Goal: Task Accomplishment & Management: Use online tool/utility

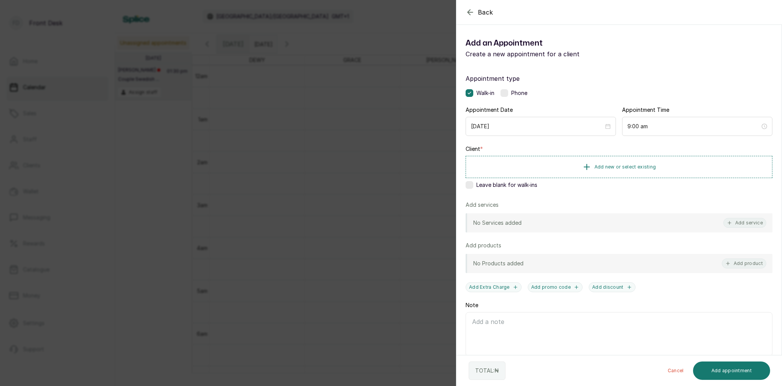
scroll to position [258, 0]
click at [649, 165] on span "Add new or select existing" at bounding box center [625, 167] width 62 height 6
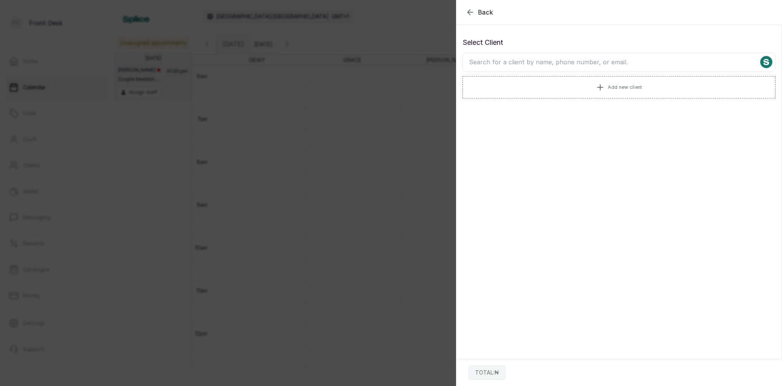
click at [506, 66] on input "text" at bounding box center [618, 62] width 313 height 19
type input "M"
type input "CHETACHI"
click at [516, 123] on p "[EMAIL_ADDRESS][DOMAIN_NAME] • [PHONE_NUMBER]" at bounding box center [549, 125] width 120 height 6
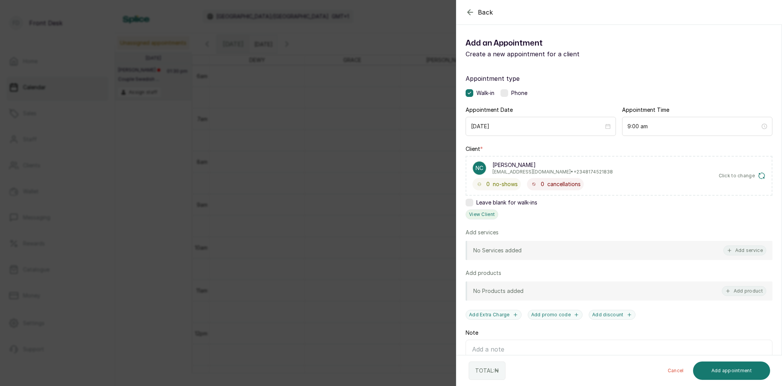
click at [480, 214] on button "View Client" at bounding box center [481, 215] width 33 height 10
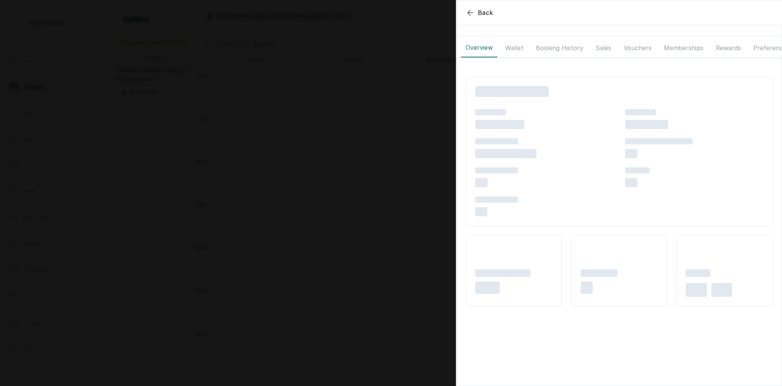
click at [560, 49] on div "Overview Wallet Booking History Sales Vouchers Memberships Rewards Preferences …" at bounding box center [618, 245] width 325 height 436
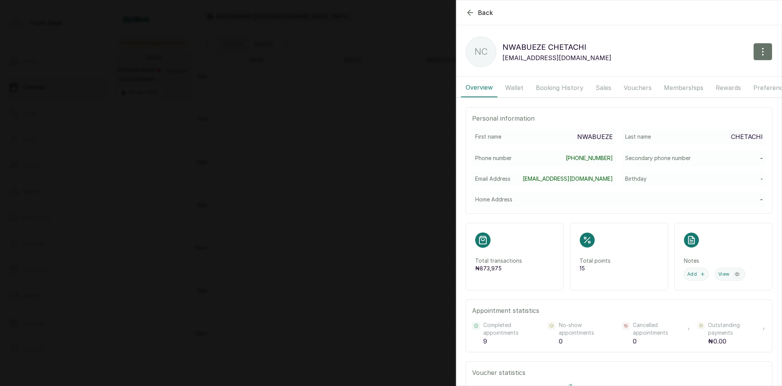
click at [570, 86] on button "Booking History" at bounding box center [559, 87] width 57 height 19
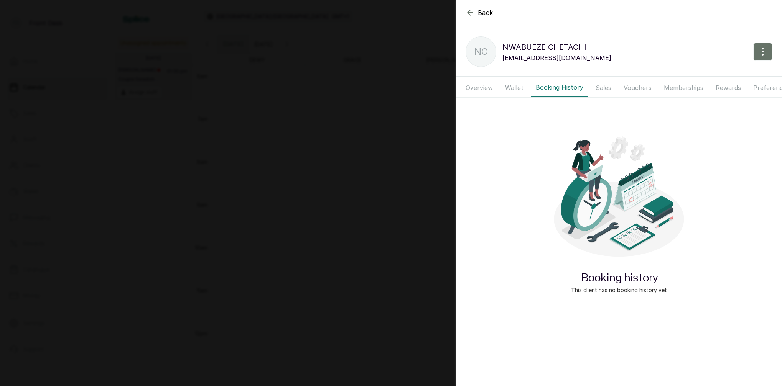
click at [511, 84] on button "Wallet" at bounding box center [514, 87] width 28 height 19
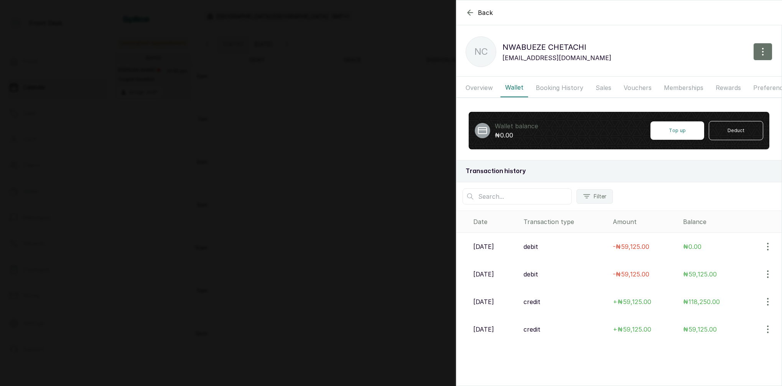
click at [567, 84] on button "Booking History" at bounding box center [559, 87] width 57 height 19
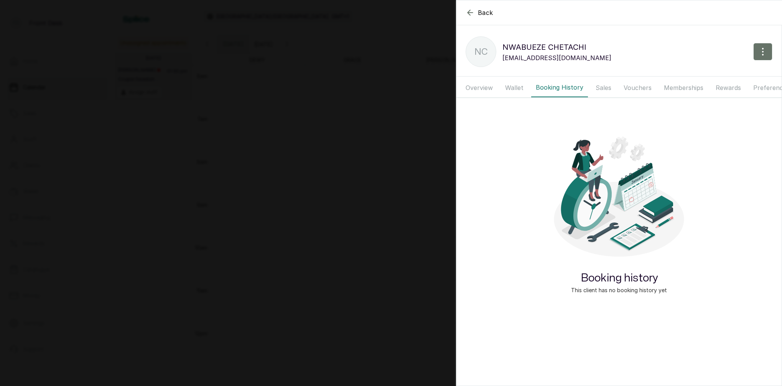
click at [601, 88] on button "Sales" at bounding box center [603, 87] width 25 height 19
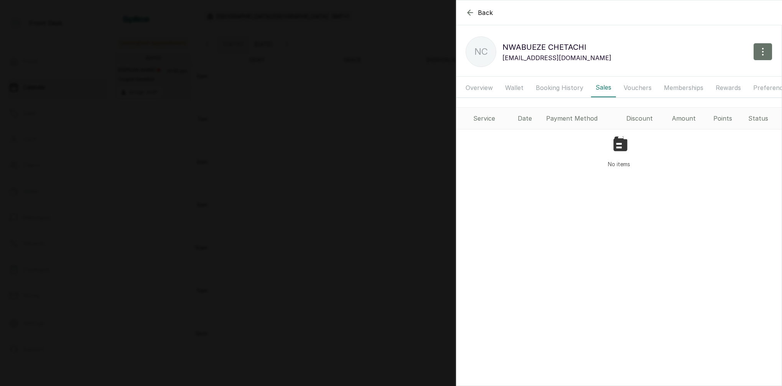
scroll to position [0, 15]
click at [624, 83] on button "Vouchers" at bounding box center [621, 87] width 37 height 19
click at [670, 86] on button "Memberships" at bounding box center [668, 87] width 49 height 19
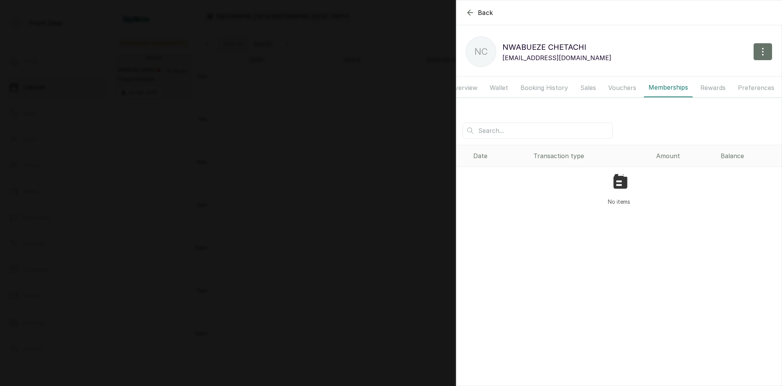
click at [544, 86] on button "Booking History" at bounding box center [544, 87] width 57 height 19
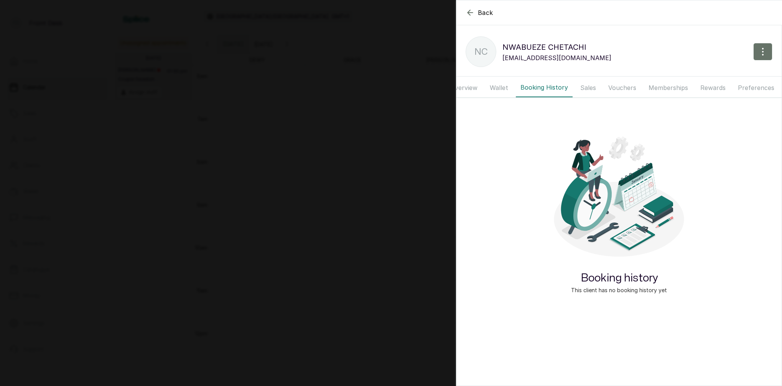
click at [543, 86] on button "Booking History" at bounding box center [544, 87] width 57 height 19
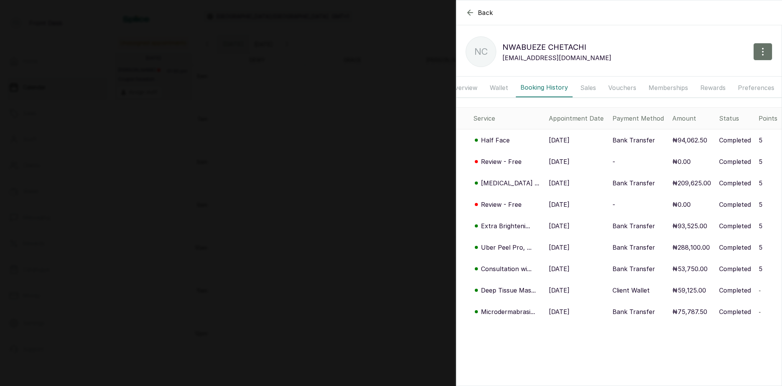
click at [502, 182] on p "[MEDICAL_DATA] ..." at bounding box center [510, 183] width 58 height 9
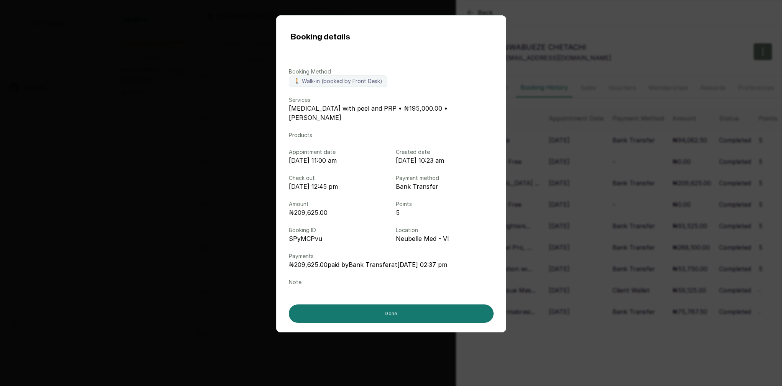
click at [601, 31] on div "Booking details Booking Method 🚶 Walk-in (booked by Front Desk) Services [MEDIC…" at bounding box center [391, 193] width 782 height 386
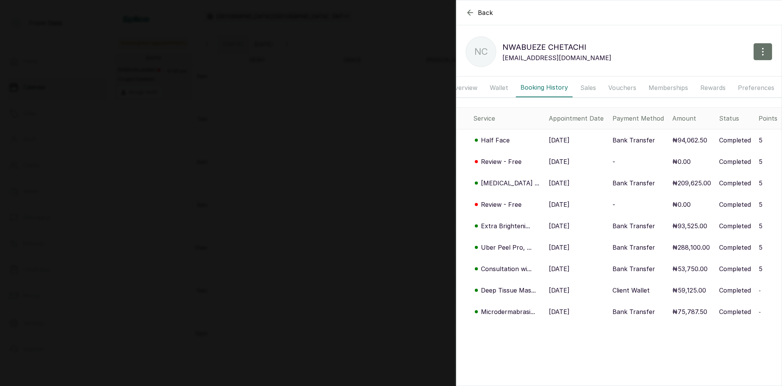
click at [468, 11] on icon "button" at bounding box center [469, 12] width 5 height 5
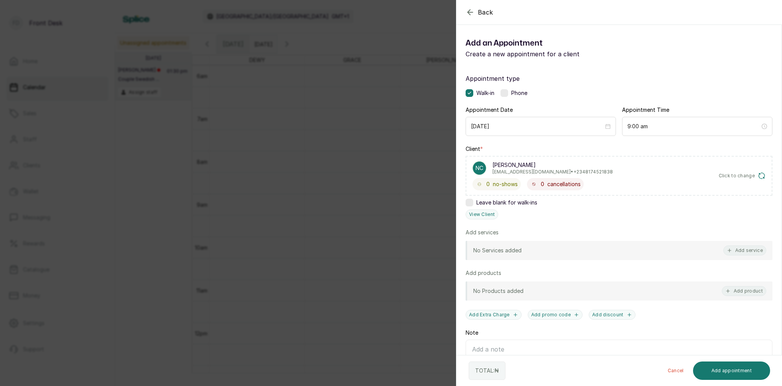
click at [468, 11] on icon "button" at bounding box center [469, 12] width 5 height 5
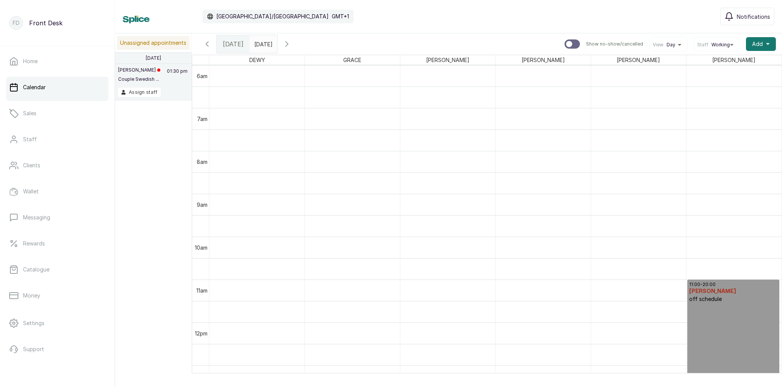
type input "dd/MM/yyyy"
click at [262, 42] on input "dd/MM/yyyy" at bounding box center [256, 42] width 12 height 13
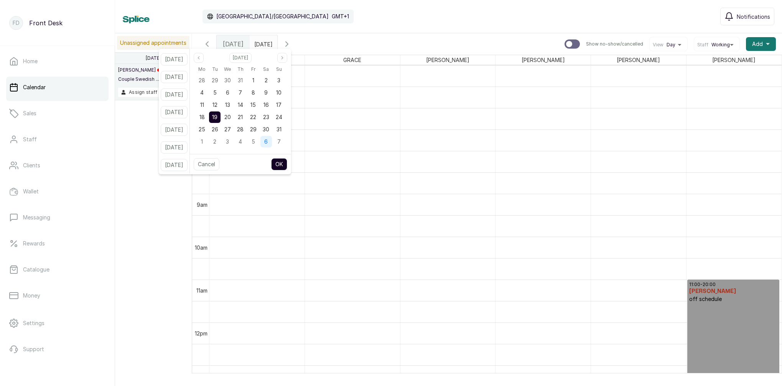
drag, startPoint x: 261, startPoint y: 127, endPoint x: 277, endPoint y: 148, distance: 26.2
click at [256, 127] on span "29" at bounding box center [253, 129] width 7 height 7
click at [286, 162] on button "OK" at bounding box center [279, 164] width 16 height 12
type input "[DATE]"
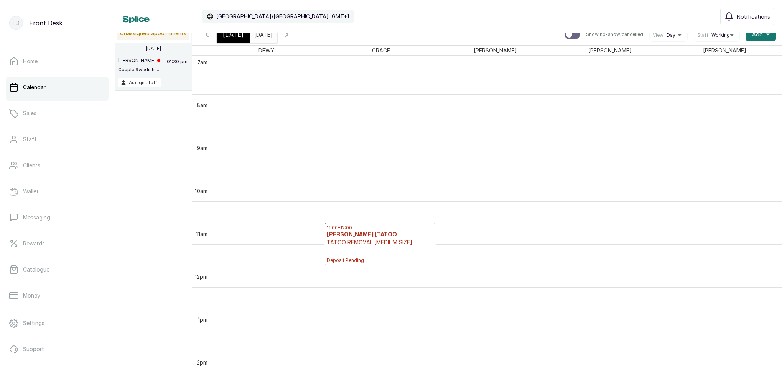
scroll to position [381, 0]
